Goal: Transaction & Acquisition: Download file/media

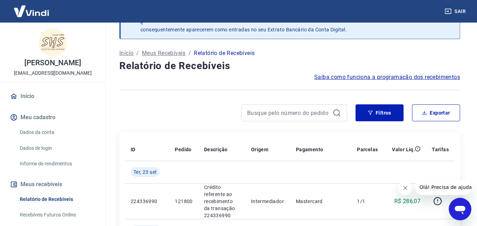
scroll to position [35, 0]
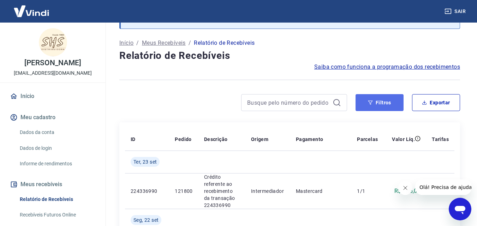
click at [381, 105] on button "Filtros" at bounding box center [379, 102] width 48 height 17
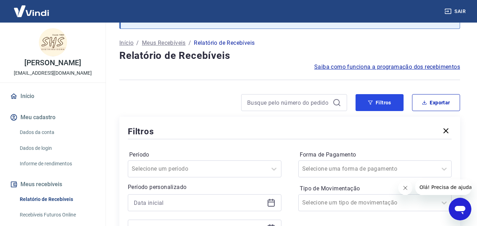
scroll to position [141, 0]
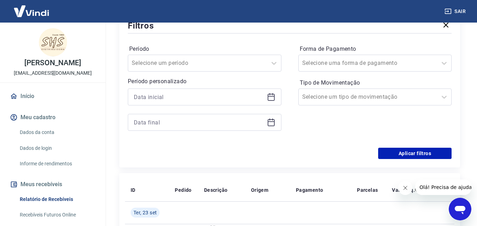
click at [269, 99] on icon at bounding box center [271, 97] width 8 height 8
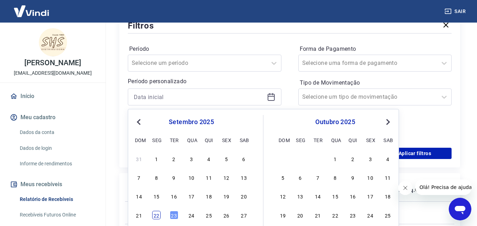
click at [158, 214] on div "22" at bounding box center [156, 215] width 8 height 8
type input "[DATE]"
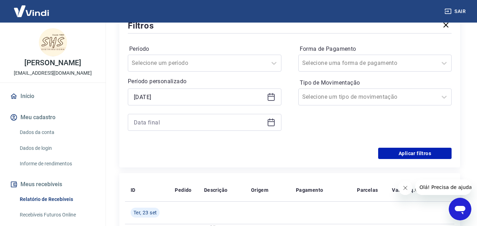
click at [272, 122] on icon at bounding box center [271, 122] width 8 height 8
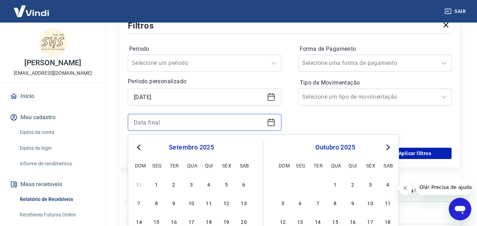
scroll to position [212, 0]
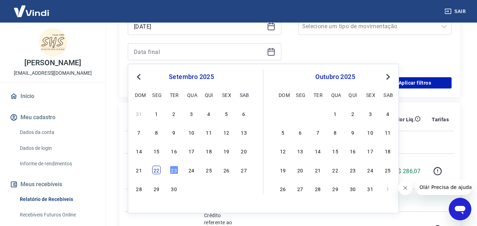
click at [160, 174] on div "22" at bounding box center [156, 170] width 8 height 8
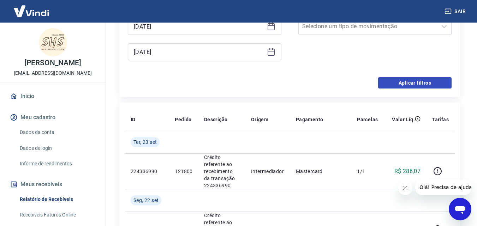
type input "[DATE]"
click at [421, 83] on button "Aplicar filtros" at bounding box center [414, 82] width 73 height 11
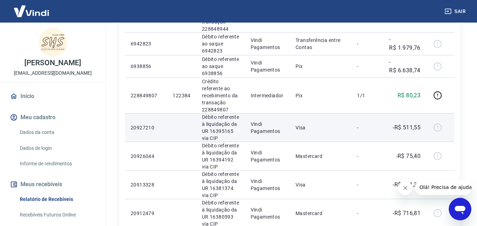
scroll to position [71, 0]
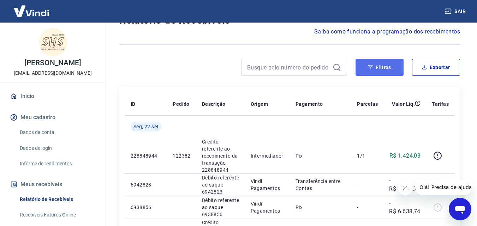
click at [382, 65] on button "Filtros" at bounding box center [379, 67] width 48 height 17
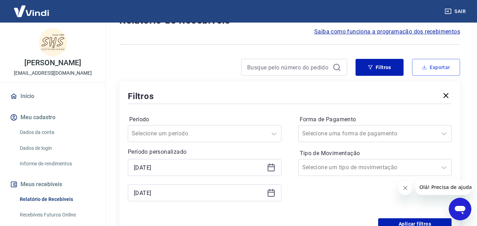
click at [440, 65] on button "Exportar" at bounding box center [436, 67] width 48 height 17
type input "[DATE]"
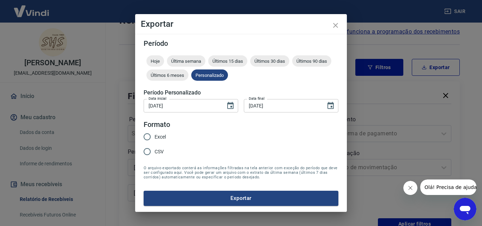
click at [157, 141] on label "Excel" at bounding box center [153, 136] width 26 height 15
click at [155, 141] on input "Excel" at bounding box center [147, 136] width 15 height 15
radio input "true"
click at [239, 198] on button "Exportar" at bounding box center [241, 198] width 195 height 15
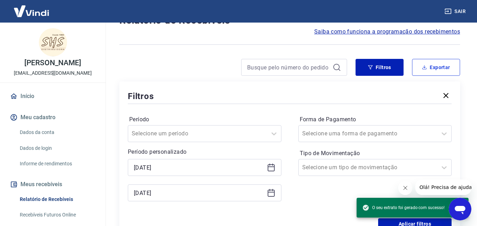
scroll to position [176, 0]
